Goal: Check status: Check status

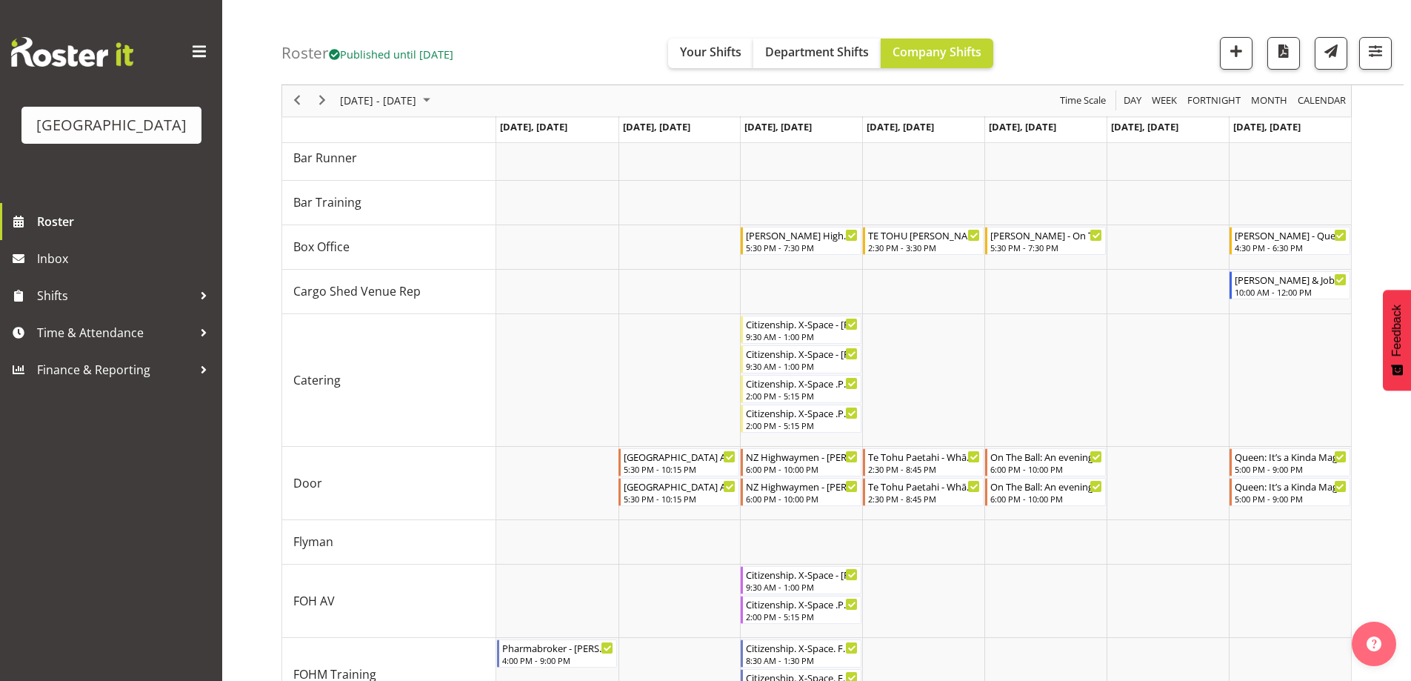
scroll to position [83, 0]
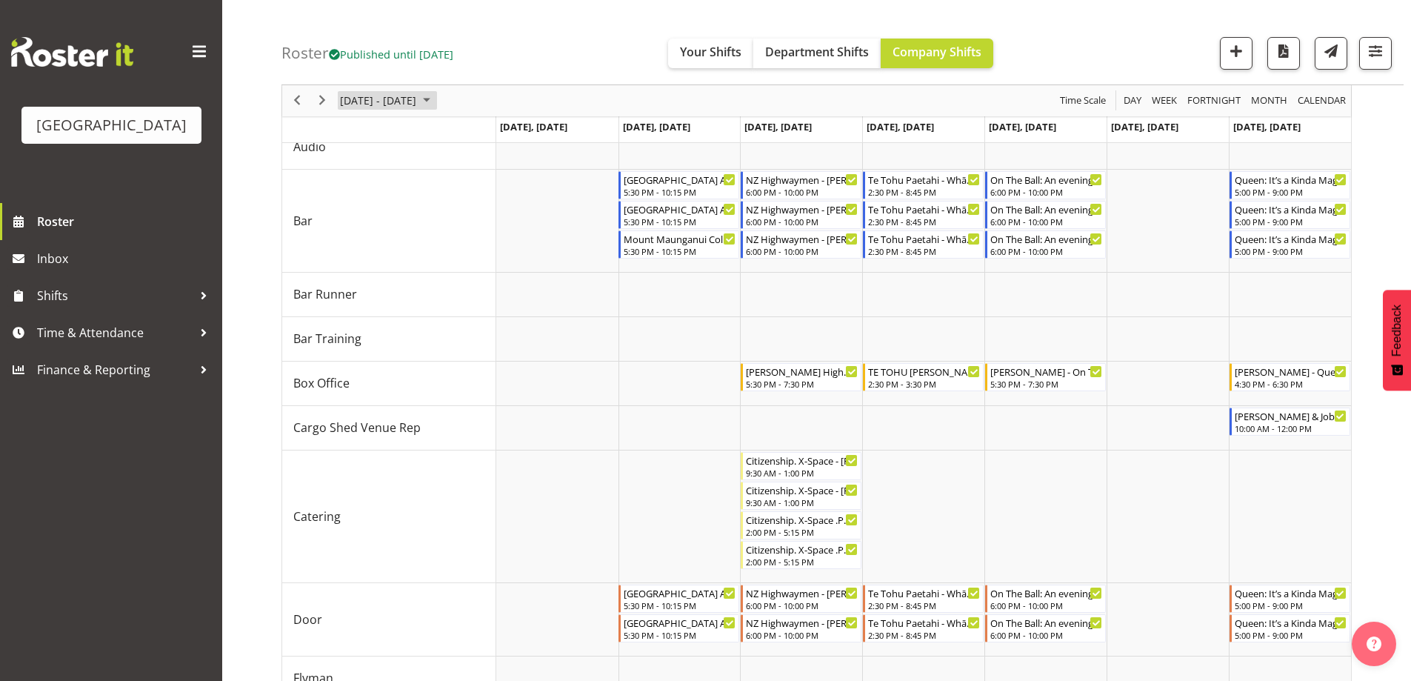
click at [383, 96] on span "[DATE] - [DATE]" at bounding box center [378, 101] width 79 height 19
click at [423, 242] on span "16" at bounding box center [427, 239] width 22 height 22
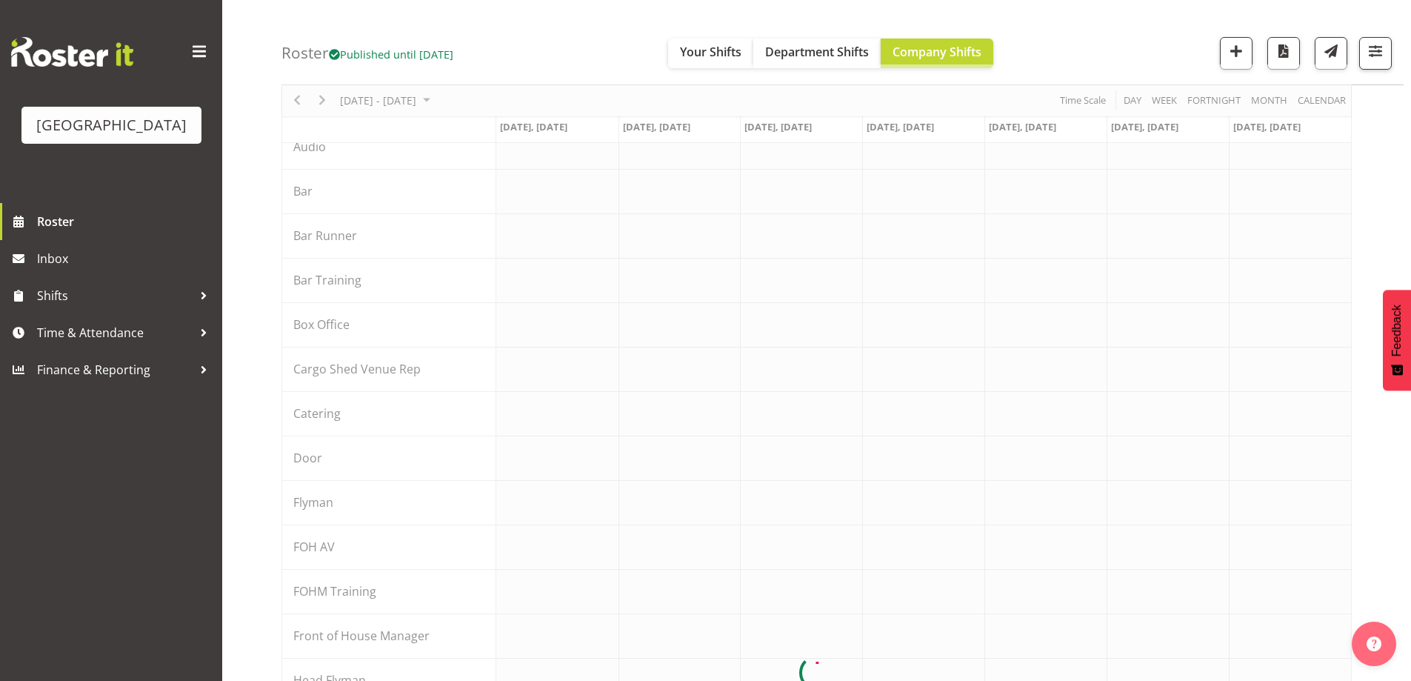
scroll to position [258, 0]
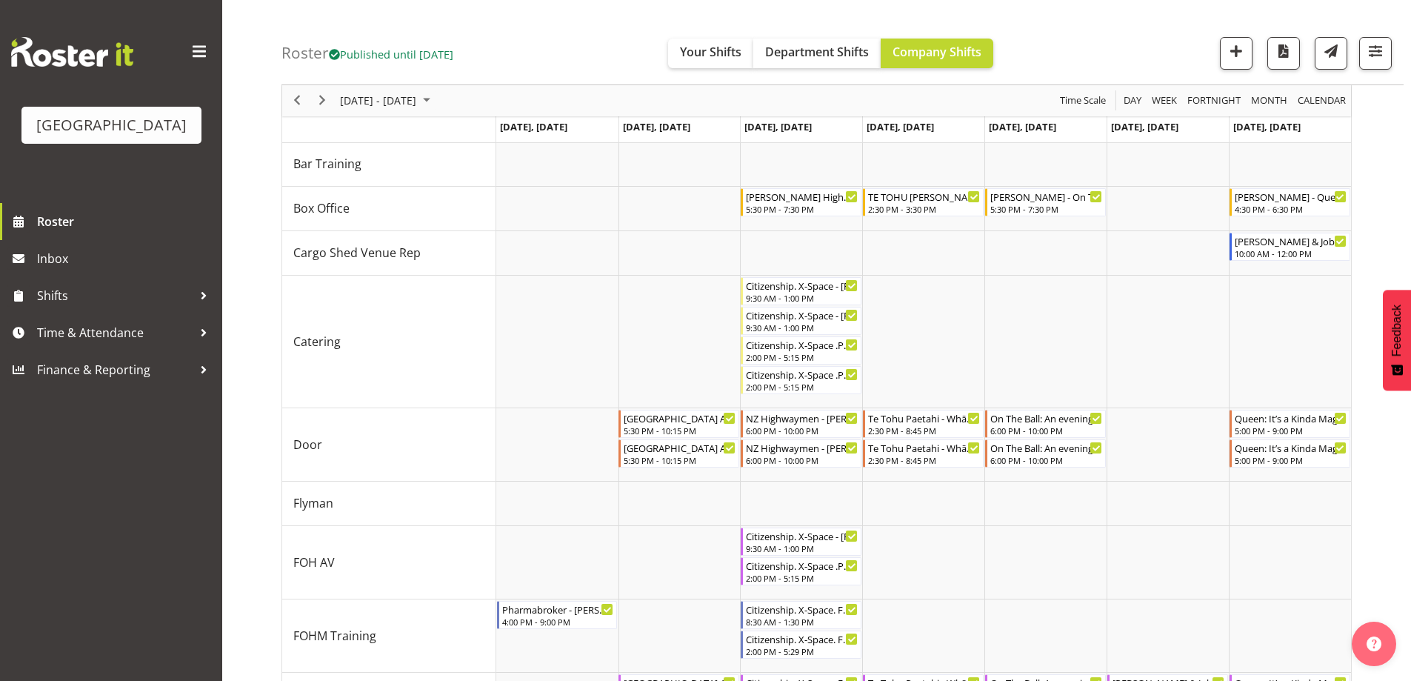
click at [1100, 51] on div "Roster Published until [DATE] Your Shifts Department Shifts Company Shifts All …" at bounding box center [843, 42] width 1122 height 85
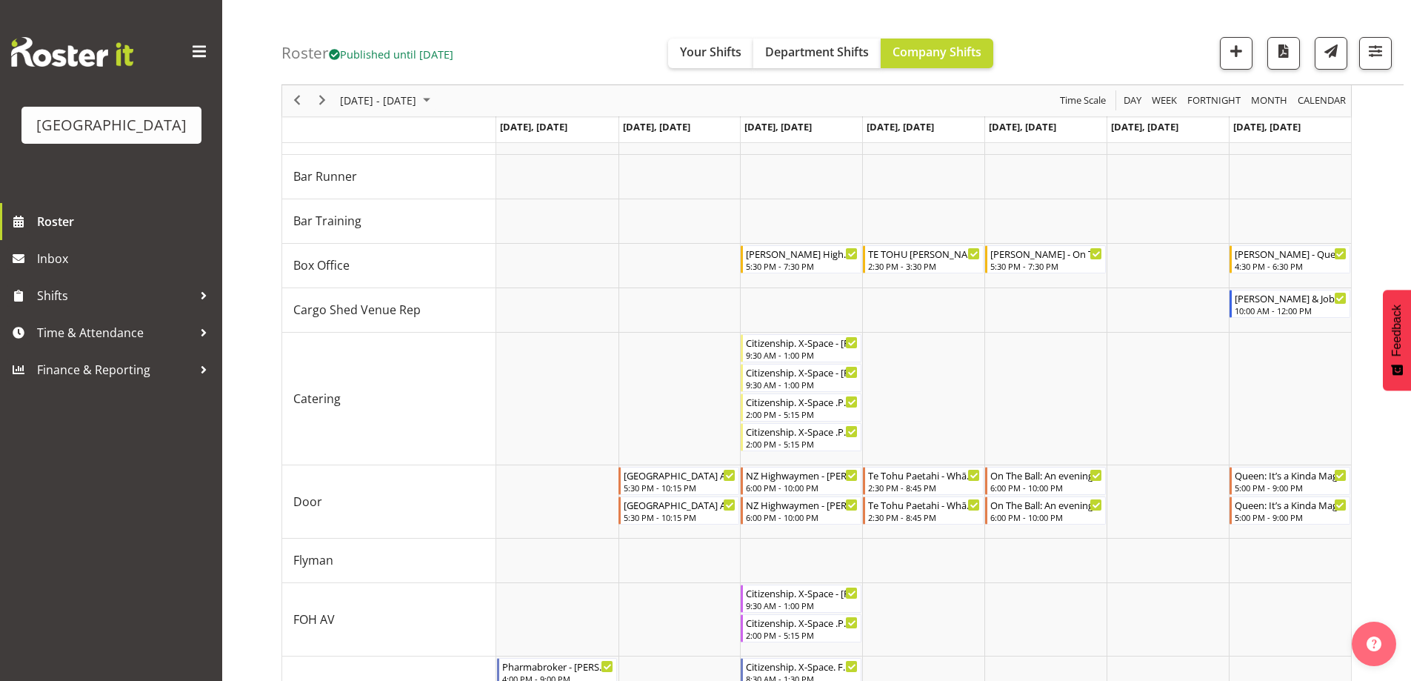
scroll to position [197, 0]
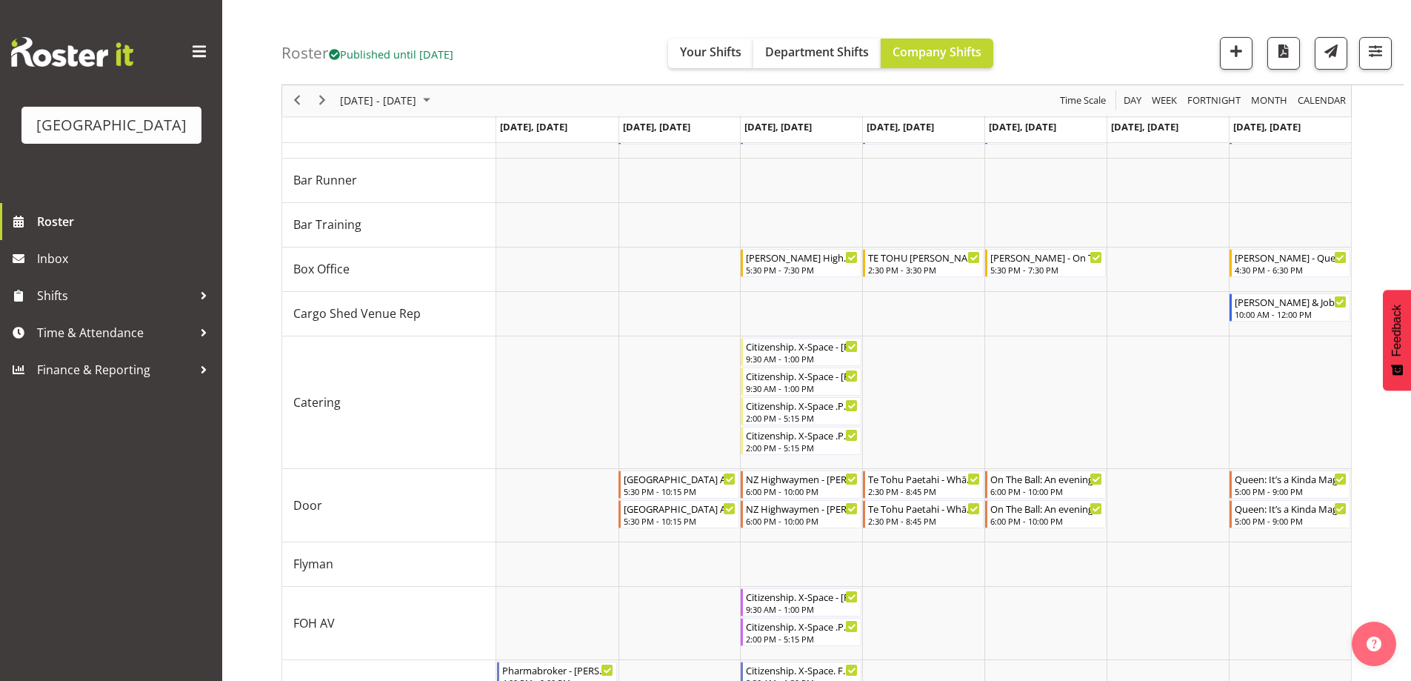
click at [1080, 48] on div "Roster Published until [DATE] Your Shifts Department Shifts Company Shifts All …" at bounding box center [843, 42] width 1122 height 85
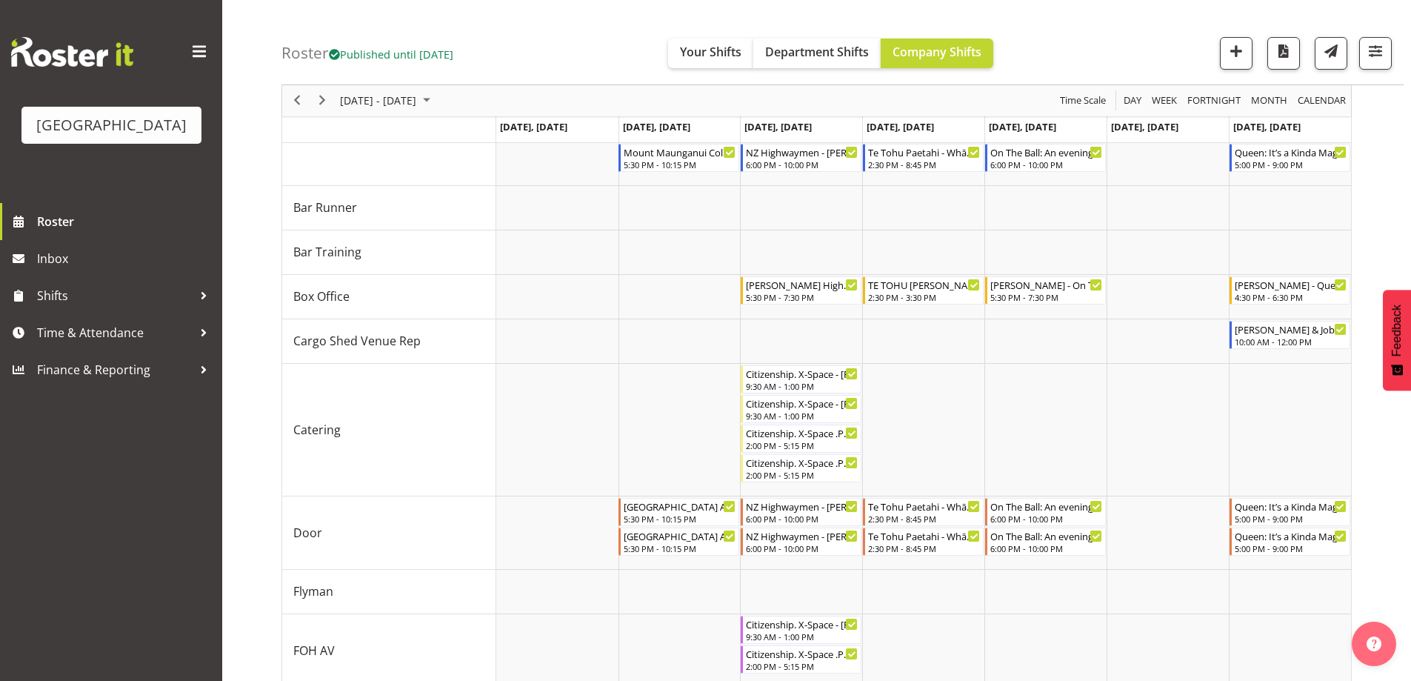
scroll to position [234, 0]
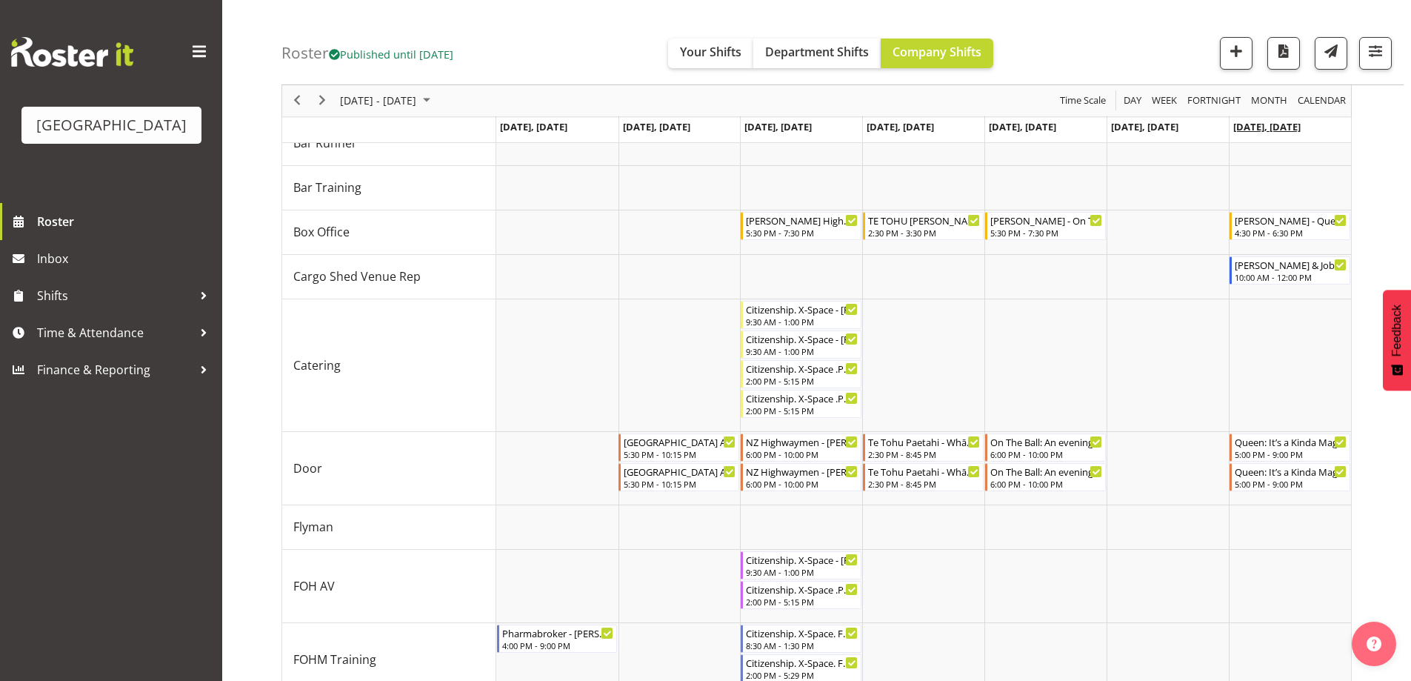
drag, startPoint x: 1085, startPoint y: 37, endPoint x: 1257, endPoint y: 124, distance: 193.5
click at [1089, 33] on div "Roster Published until [DATE] Your Shifts Department Shifts Company Shifts All …" at bounding box center [843, 42] width 1122 height 85
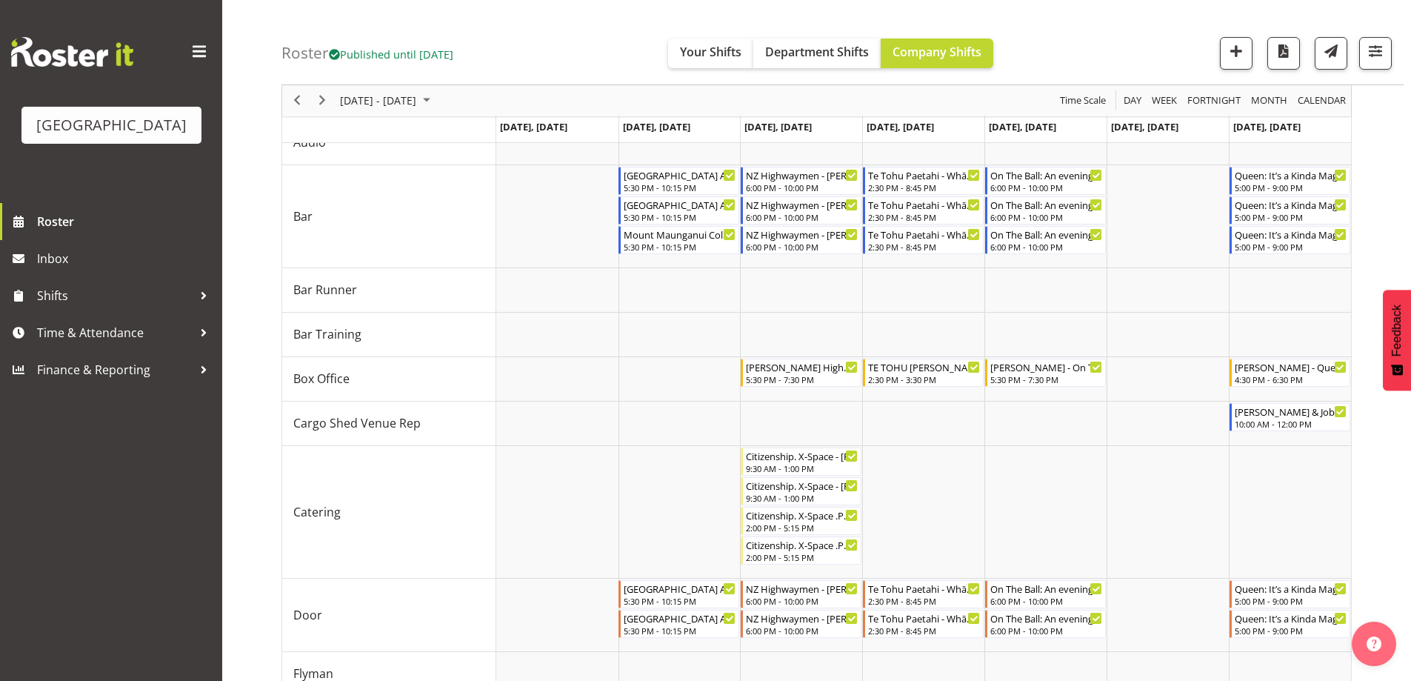
scroll to position [142, 0]
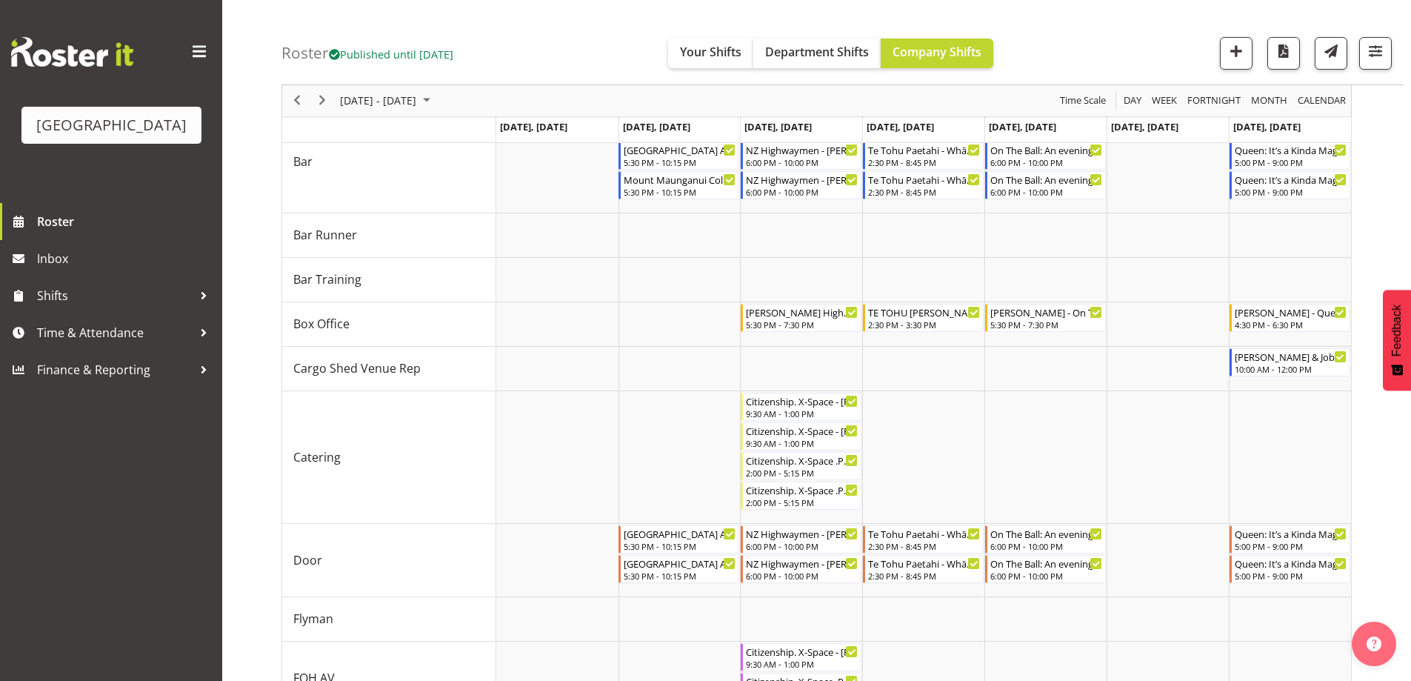
click at [418, 90] on div "[DATE] - [DATE]" at bounding box center [387, 100] width 104 height 31
click at [473, 219] on span "11" at bounding box center [474, 214] width 22 height 22
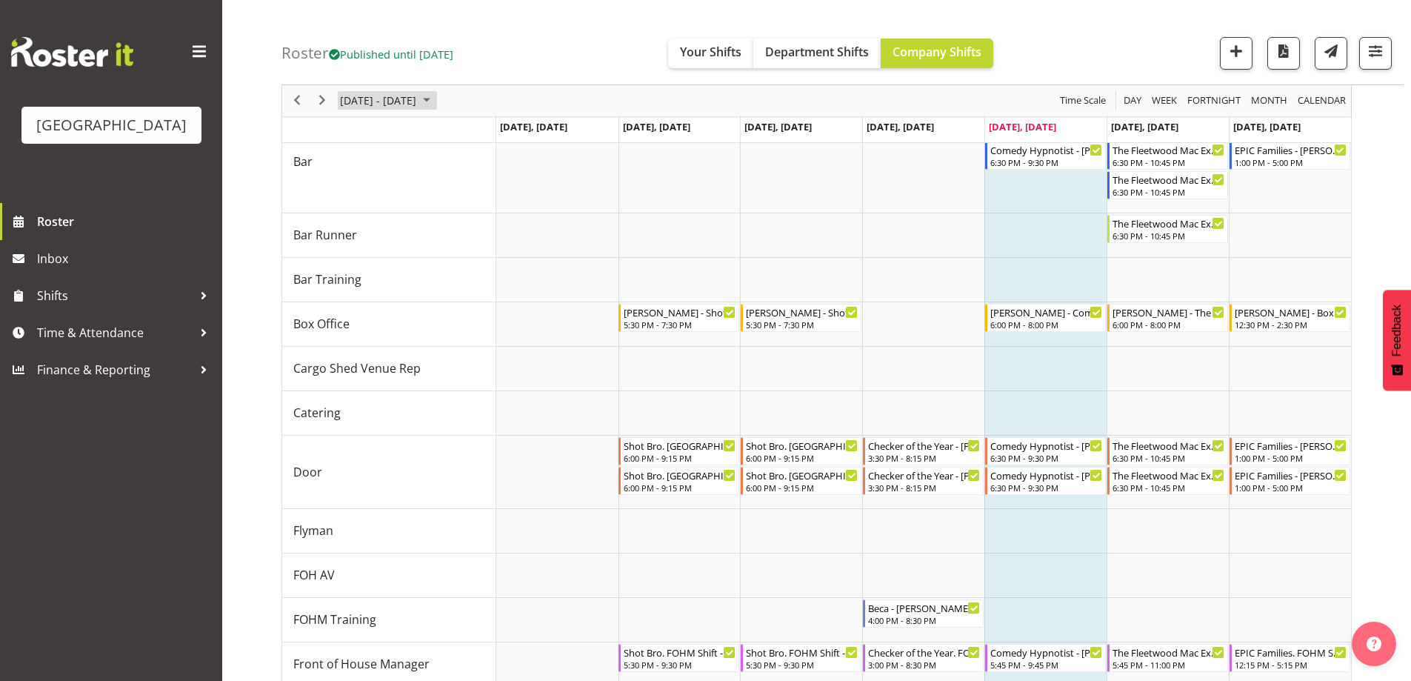
click at [418, 96] on span "[DATE] - [DATE]" at bounding box center [378, 101] width 79 height 19
click at [451, 243] on span "17" at bounding box center [450, 239] width 22 height 22
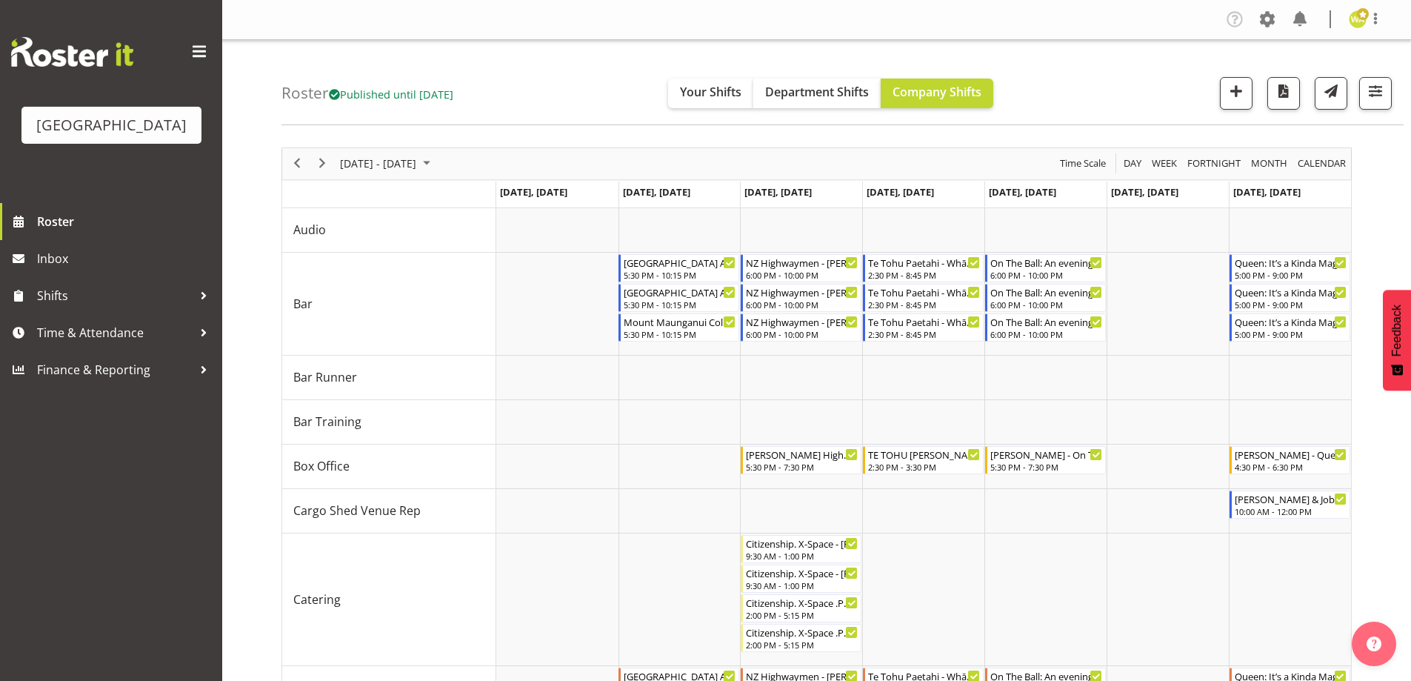
click at [1103, 99] on div "Roster Published until [DATE] Your Shifts Department Shifts Company Shifts All …" at bounding box center [843, 82] width 1122 height 85
